Goal: Information Seeking & Learning: Learn about a topic

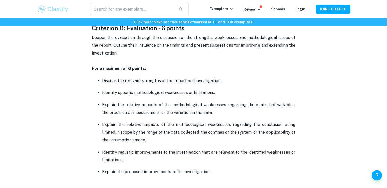
scroll to position [1052, 0]
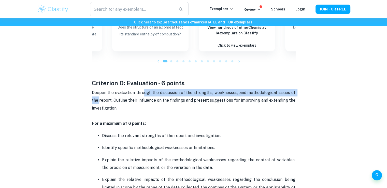
drag, startPoint x: 99, startPoint y: 101, endPoint x: 150, endPoint y: 88, distance: 52.7
click at [150, 89] on p "Deepen the evaluation through the discussion of the strengths, weaknesses, and …" at bounding box center [194, 108] width 204 height 39
drag, startPoint x: 150, startPoint y: 88, endPoint x: 216, endPoint y: 90, distance: 66.0
click at [216, 90] on p "Deepen the evaluation through the discussion of the strengths, weaknesses, and …" at bounding box center [194, 108] width 204 height 39
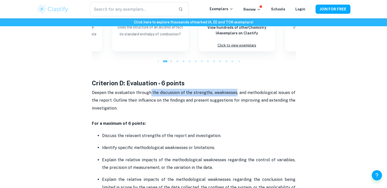
click at [216, 90] on span "Deepen the evaluation through the discussion of the strengths, weaknesses, and …" at bounding box center [194, 100] width 205 height 20
drag, startPoint x: 216, startPoint y: 90, endPoint x: 182, endPoint y: 89, distance: 34.1
click at [182, 90] on span "Deepen the evaluation through the discussion of the strengths, weaknesses, and …" at bounding box center [194, 100] width 205 height 20
drag, startPoint x: 182, startPoint y: 89, endPoint x: 222, endPoint y: 93, distance: 40.2
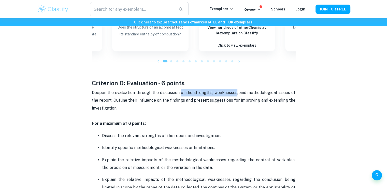
click at [222, 93] on span "Deepen the evaluation through the discussion of the strengths, weaknesses, and …" at bounding box center [194, 100] width 205 height 20
click at [197, 91] on span "Deepen the evaluation through the discussion of the strengths, weaknesses, and …" at bounding box center [194, 100] width 205 height 20
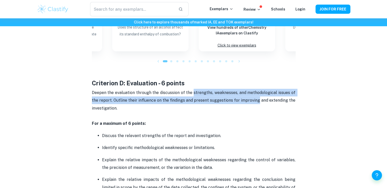
drag, startPoint x: 197, startPoint y: 91, endPoint x: 250, endPoint y: 98, distance: 53.4
click at [250, 98] on span "Deepen the evaluation through the discussion of the strengths, weaknesses, and …" at bounding box center [194, 100] width 205 height 20
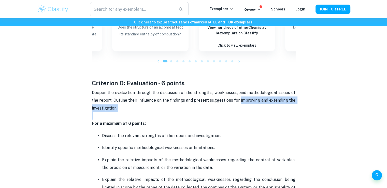
drag, startPoint x: 250, startPoint y: 98, endPoint x: 130, endPoint y: 111, distance: 120.4
click at [130, 111] on p "Deepen the evaluation through the discussion of the strengths, weaknesses, and …" at bounding box center [194, 108] width 204 height 39
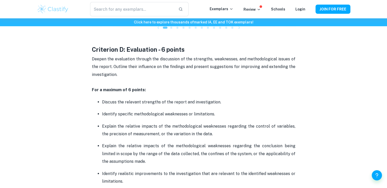
scroll to position [1086, 0]
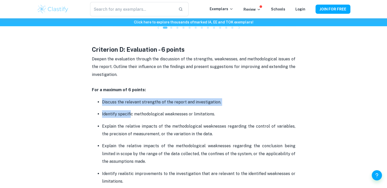
drag, startPoint x: 130, startPoint y: 111, endPoint x: 106, endPoint y: 94, distance: 29.0
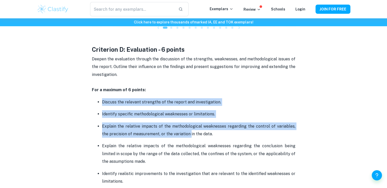
drag, startPoint x: 106, startPoint y: 94, endPoint x: 180, endPoint y: 131, distance: 82.5
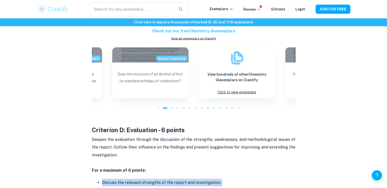
scroll to position [1007, 0]
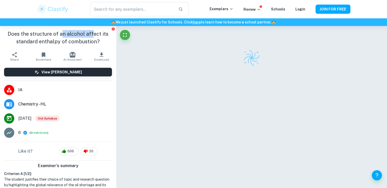
drag, startPoint x: 62, startPoint y: 36, endPoint x: 90, endPoint y: 35, distance: 27.8
click at [90, 35] on h1 "Does the structure of an alcohol affect its standard enthalpy of combustion?" at bounding box center [58, 37] width 108 height 15
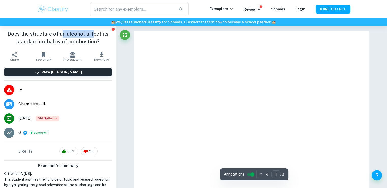
click at [90, 35] on h1 "Does the structure of an alcohol affect its standard enthalpy of combustion?" at bounding box center [58, 37] width 108 height 15
drag, startPoint x: 90, startPoint y: 35, endPoint x: 63, endPoint y: 41, distance: 27.1
click at [63, 41] on h1 "Does the structure of an alcohol affect its standard enthalpy of combustion?" at bounding box center [58, 37] width 108 height 15
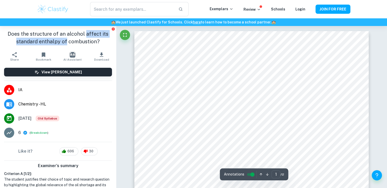
click at [63, 41] on h1 "Does the structure of an alcohol affect its standard enthalpy of combustion?" at bounding box center [58, 37] width 108 height 15
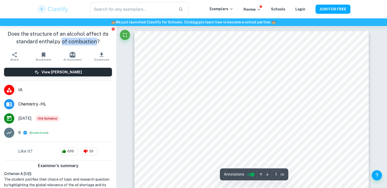
drag, startPoint x: 63, startPoint y: 41, endPoint x: 78, endPoint y: 40, distance: 15.3
click at [78, 40] on h1 "Does the structure of an alcohol affect its standard enthalpy of combustion?" at bounding box center [58, 37] width 108 height 15
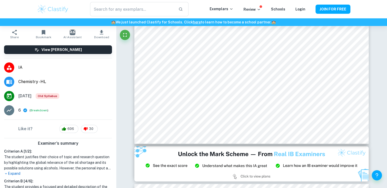
scroll to position [21, 0]
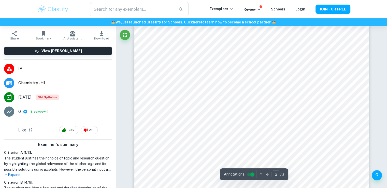
type input "4"
